Goal: Information Seeking & Learning: Learn about a topic

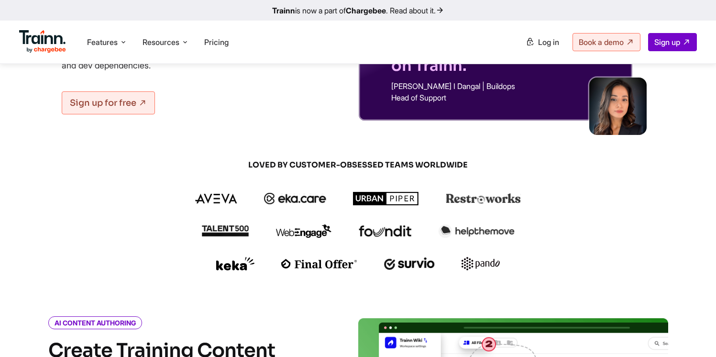
scroll to position [155, 0]
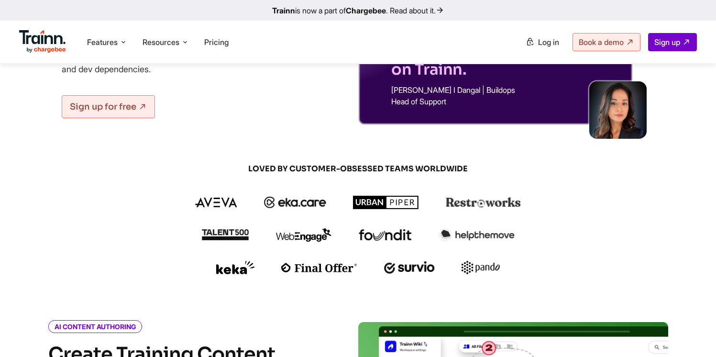
click at [372, 167] on span "LOVED BY CUSTOMER-OBSESSED TEAMS WORLDWIDE" at bounding box center [358, 169] width 459 height 11
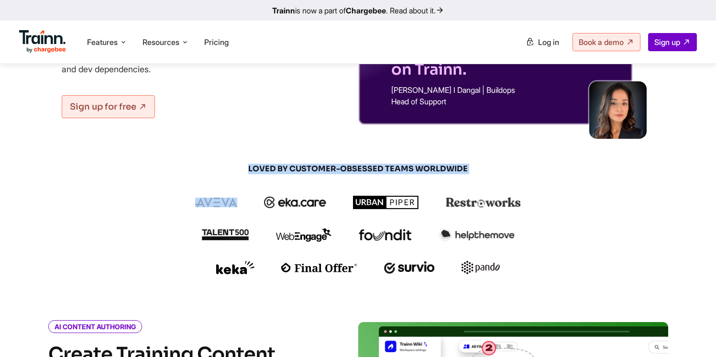
click at [372, 167] on span "LOVED BY CUSTOMER-OBSESSED TEAMS WORLDWIDE" at bounding box center [358, 169] width 459 height 11
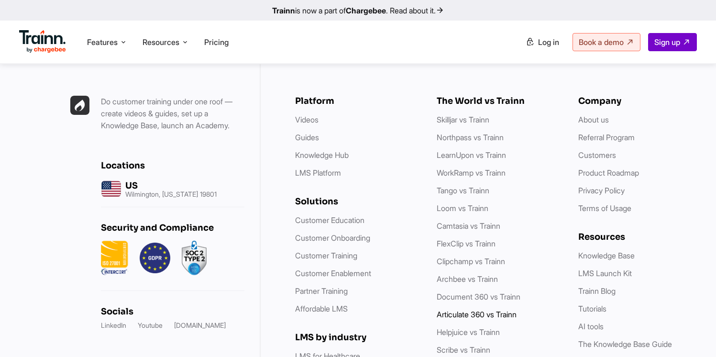
scroll to position [2748, 0]
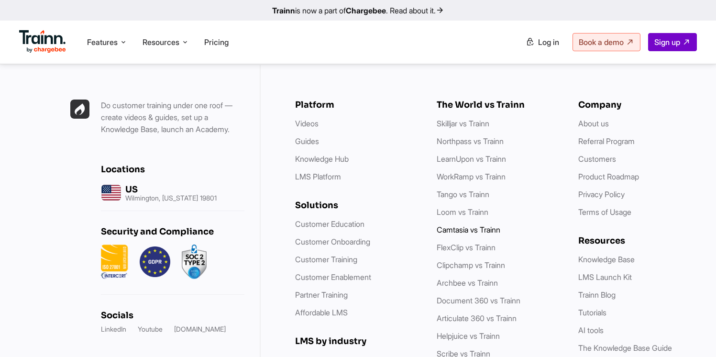
click at [466, 225] on link "Camtasia vs Trainn" at bounding box center [469, 230] width 64 height 10
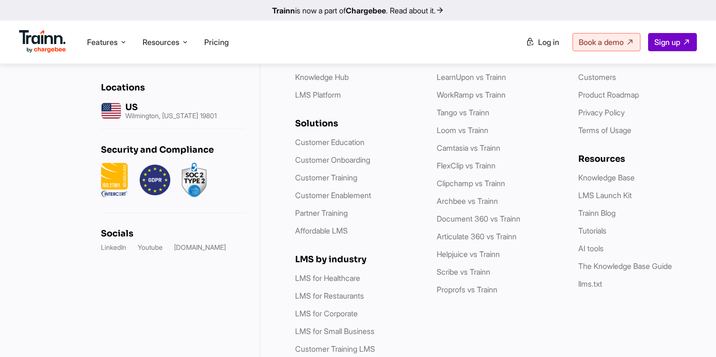
scroll to position [2850, 0]
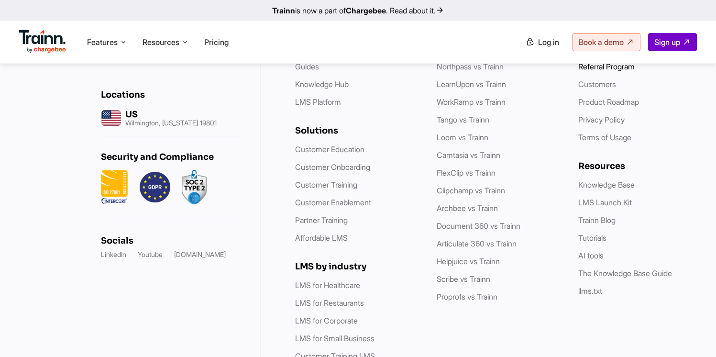
click at [592, 71] on link "Referral Program" at bounding box center [607, 67] width 56 height 10
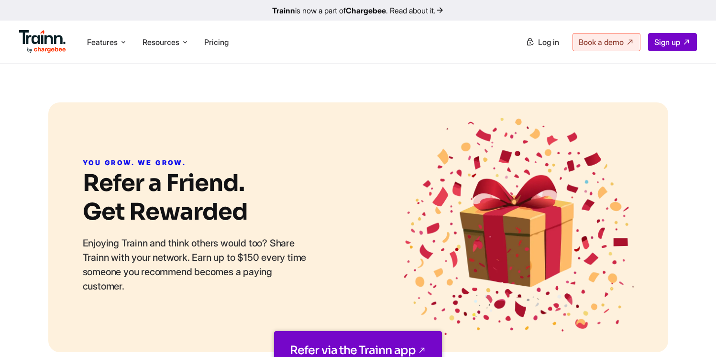
click at [419, 11] on link "Trainn is now a part of Chargebee . Read about it." at bounding box center [358, 10] width 716 height 21
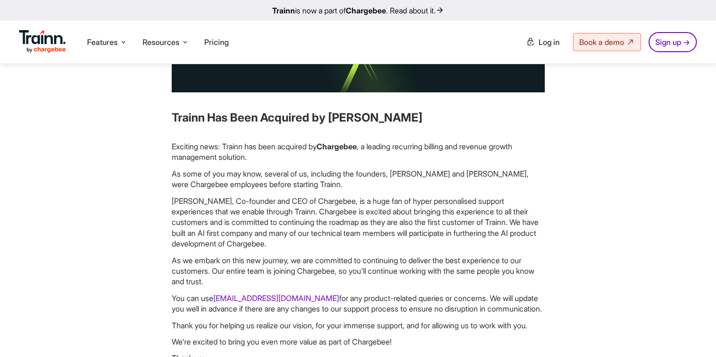
scroll to position [94, 0]
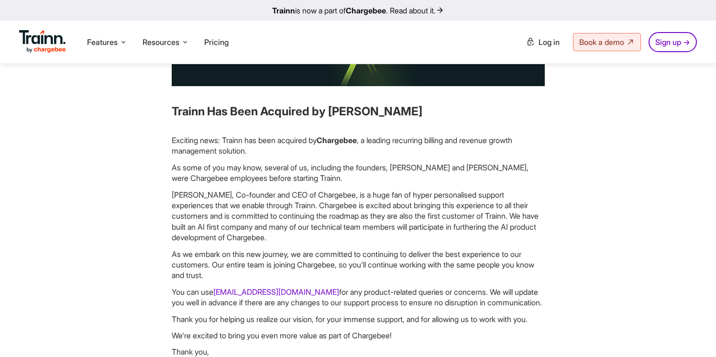
click at [290, 178] on p "As some of you may know, several of us, including the founders, Vivek and Suman…" at bounding box center [358, 173] width 373 height 22
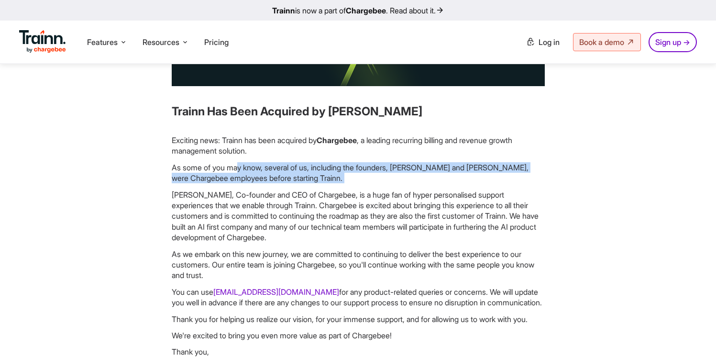
click at [290, 178] on p "As some of you may know, several of us, including the founders, Vivek and Suman…" at bounding box center [358, 173] width 373 height 22
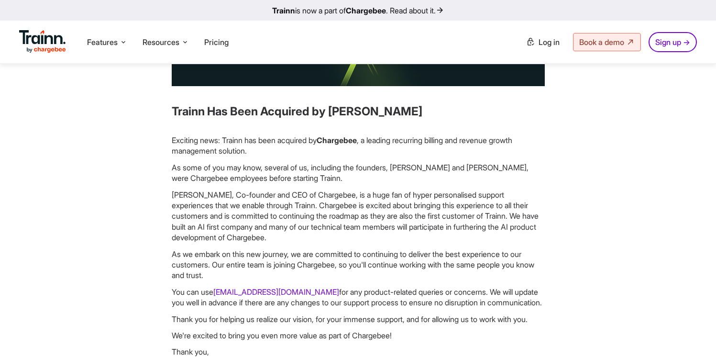
click at [368, 213] on p "Krish Subramanian, Co-founder and CEO of Chargebee, is a huge fan of hyper pers…" at bounding box center [358, 217] width 373 height 54
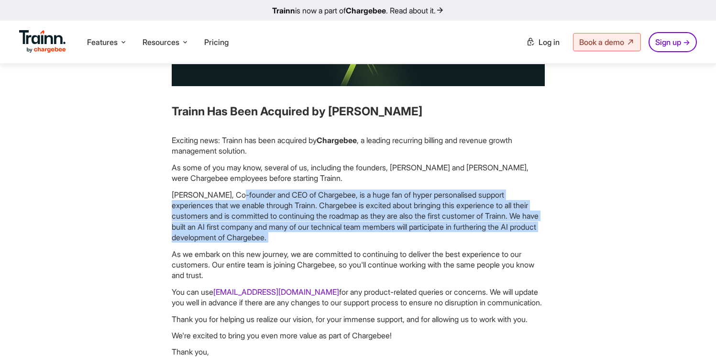
click at [368, 213] on p "Krish Subramanian, Co-founder and CEO of Chargebee, is a huge fan of hyper pers…" at bounding box center [358, 217] width 373 height 54
click at [400, 212] on p "Krish Subramanian, Co-founder and CEO of Chargebee, is a huge fan of hyper pers…" at bounding box center [358, 217] width 373 height 54
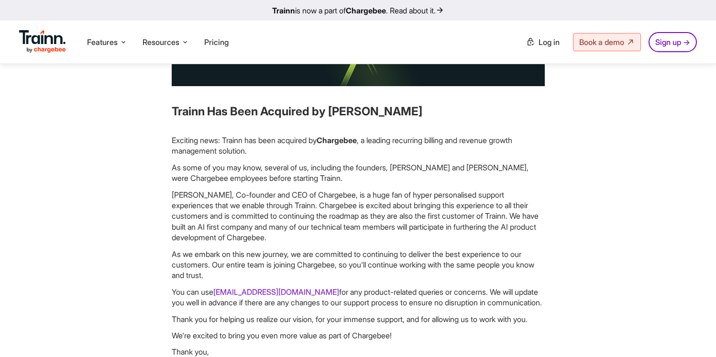
click at [507, 224] on p "Krish Subramanian, Co-founder and CEO of Chargebee, is a huge fan of hyper pers…" at bounding box center [358, 217] width 373 height 54
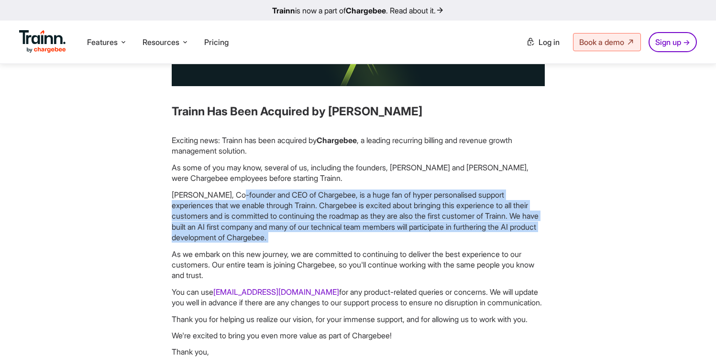
click at [507, 224] on p "Krish Subramanian, Co-founder and CEO of Chargebee, is a huge fan of hyper pers…" at bounding box center [358, 217] width 373 height 54
click at [546, 215] on div "Trainn Has Been Acquired by Chargebee Exciting news: Trainn has been acquired b…" at bounding box center [359, 192] width 496 height 368
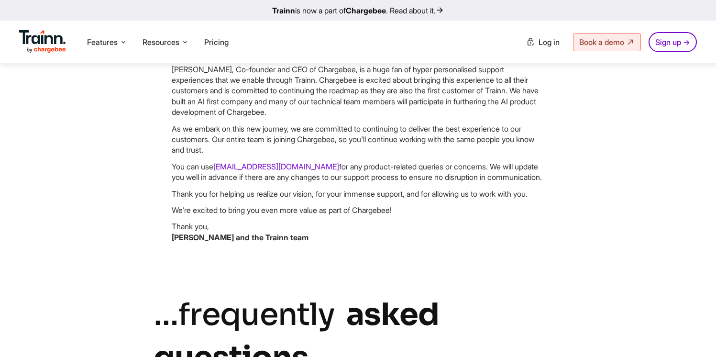
scroll to position [221, 0]
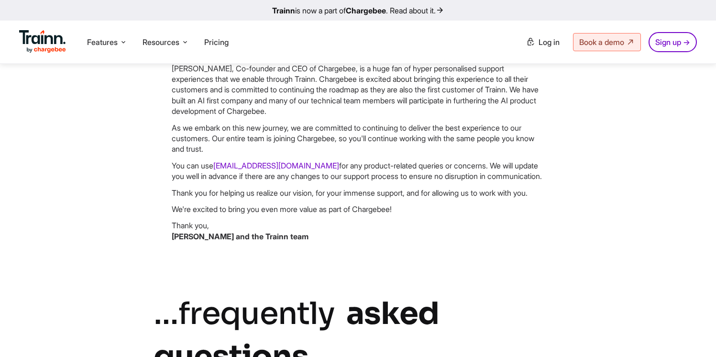
click at [325, 214] on p "We're excited to bring you even more value as part of Chargebee!" at bounding box center [358, 209] width 373 height 11
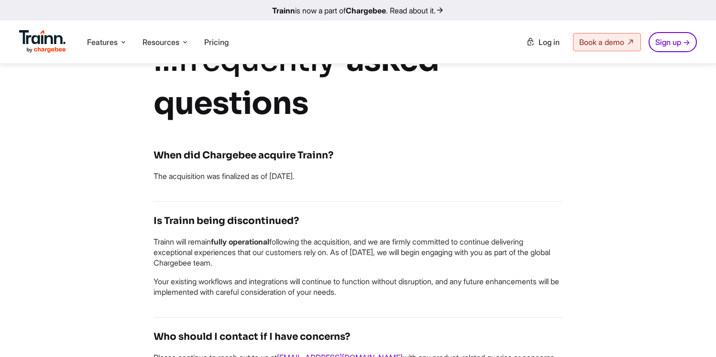
scroll to position [477, 0]
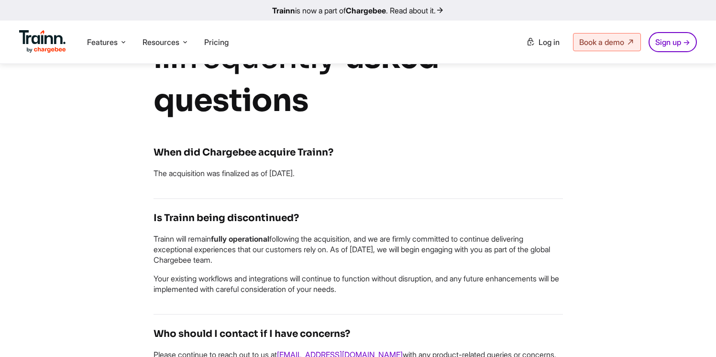
click at [290, 160] on h4 "When did Chargebee acquire Trainn?" at bounding box center [359, 152] width 410 height 15
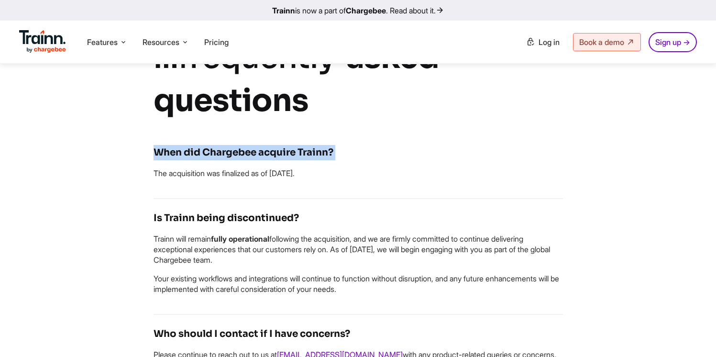
click at [290, 160] on h4 "When did Chargebee acquire Trainn?" at bounding box center [359, 152] width 410 height 15
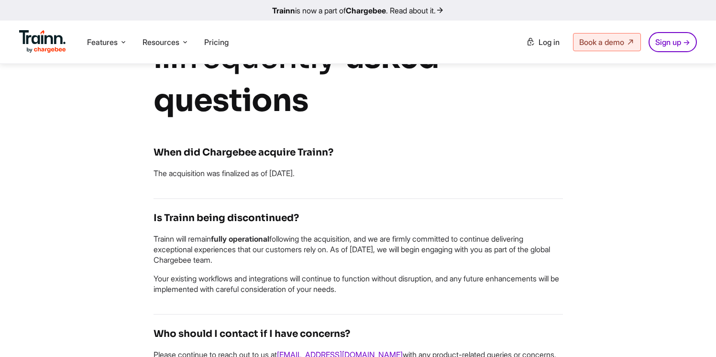
click at [386, 286] on p "Your existing workflows and integrations will continue to function without disr…" at bounding box center [359, 284] width 410 height 22
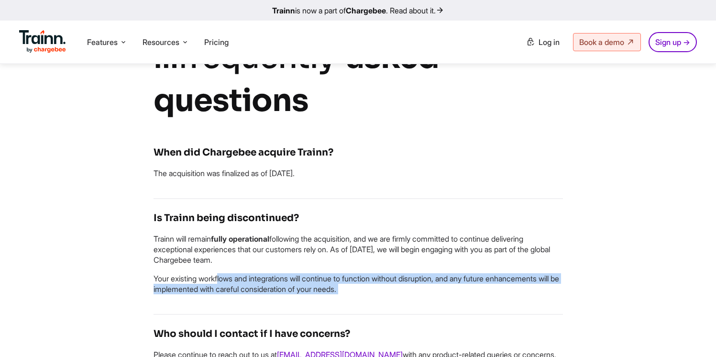
click at [386, 286] on p "Your existing workflows and integrations will continue to function without disr…" at bounding box center [359, 284] width 410 height 22
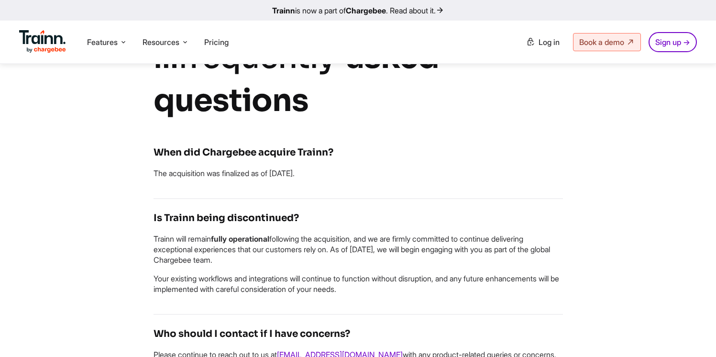
click at [387, 252] on p "Trainn will remain fully operational following the acquisition, and we are firm…" at bounding box center [359, 250] width 410 height 32
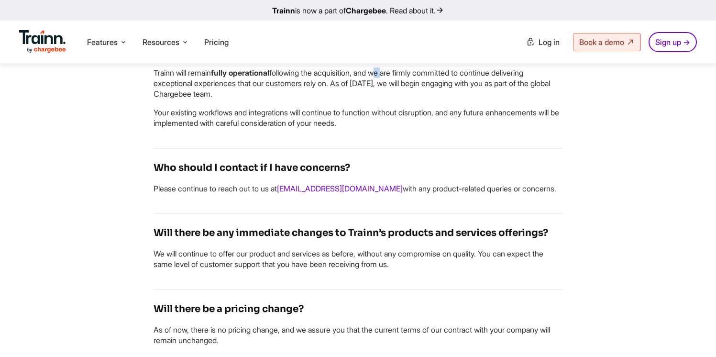
scroll to position [648, 0]
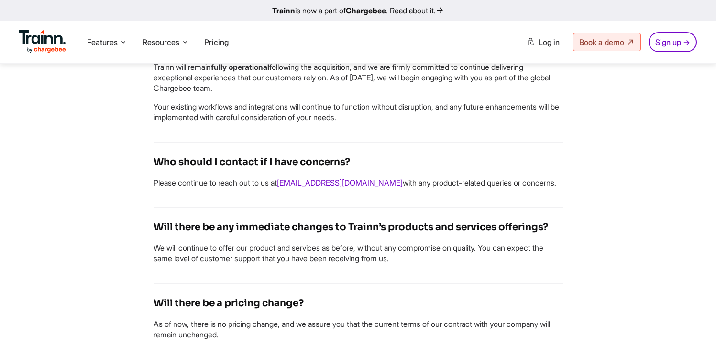
click at [447, 264] on p "We will continue to offer our product and services as before, without any compr…" at bounding box center [359, 254] width 410 height 22
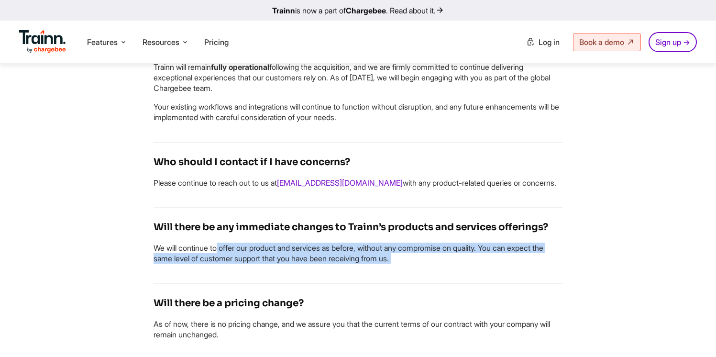
click at [447, 264] on p "We will continue to offer our product and services as before, without any compr…" at bounding box center [359, 254] width 410 height 22
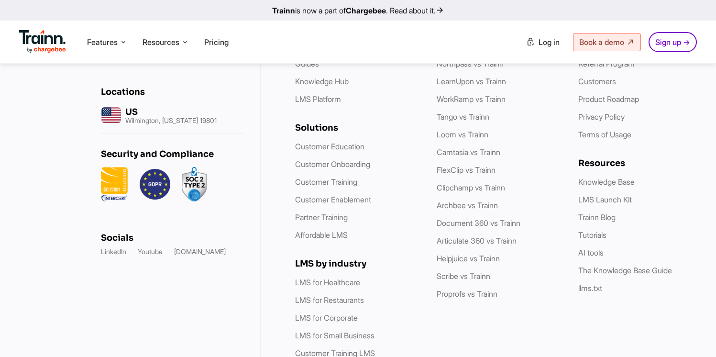
scroll to position [1640, 0]
